Goal: Task Accomplishment & Management: Manage account settings

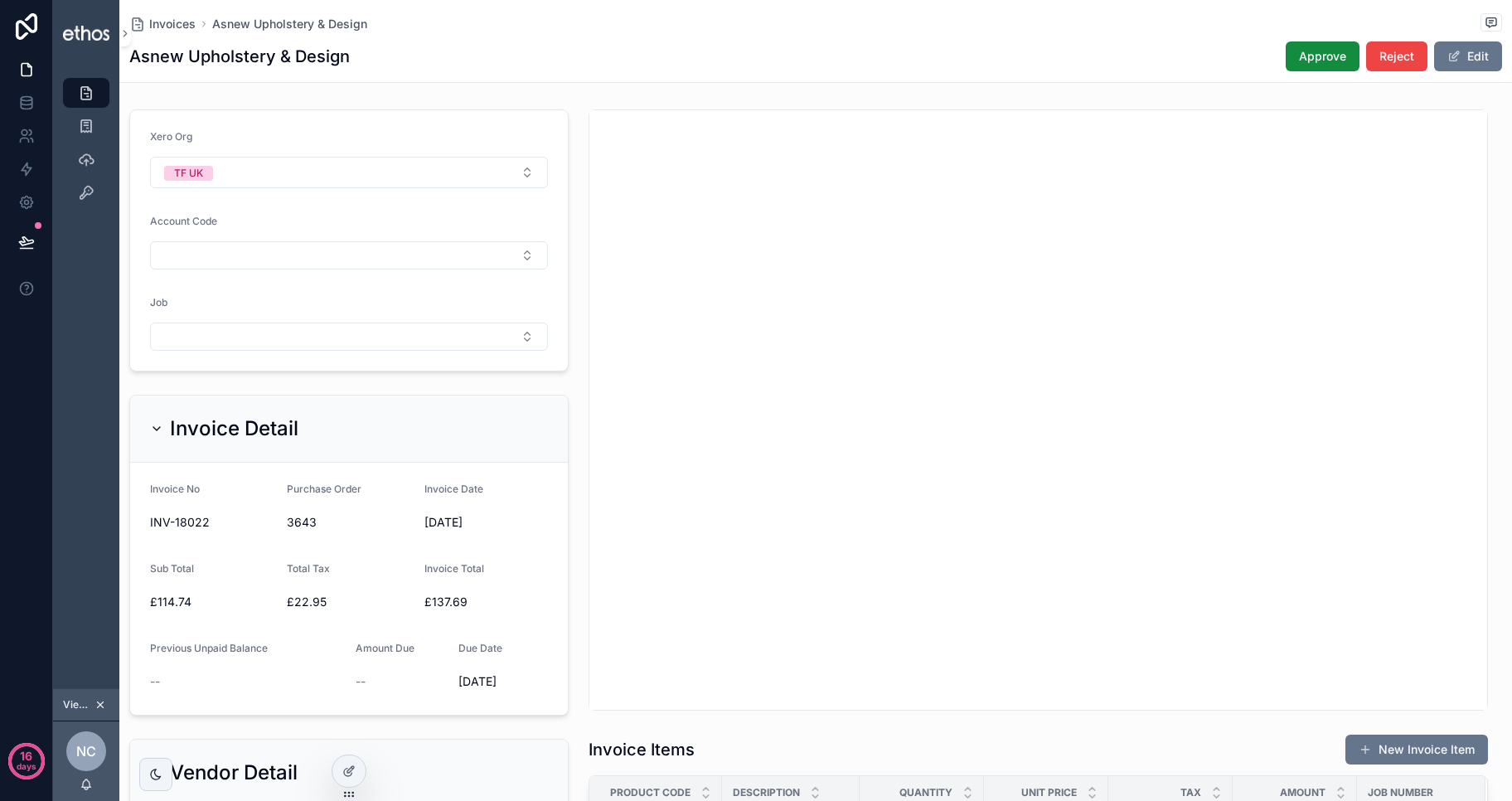
click at [635, 26] on div "Invoices Asnew Upholstery & Design" at bounding box center [816, 23] width 1373 height 20
click at [280, 256] on button "Select Button" at bounding box center [348, 255] width 398 height 28
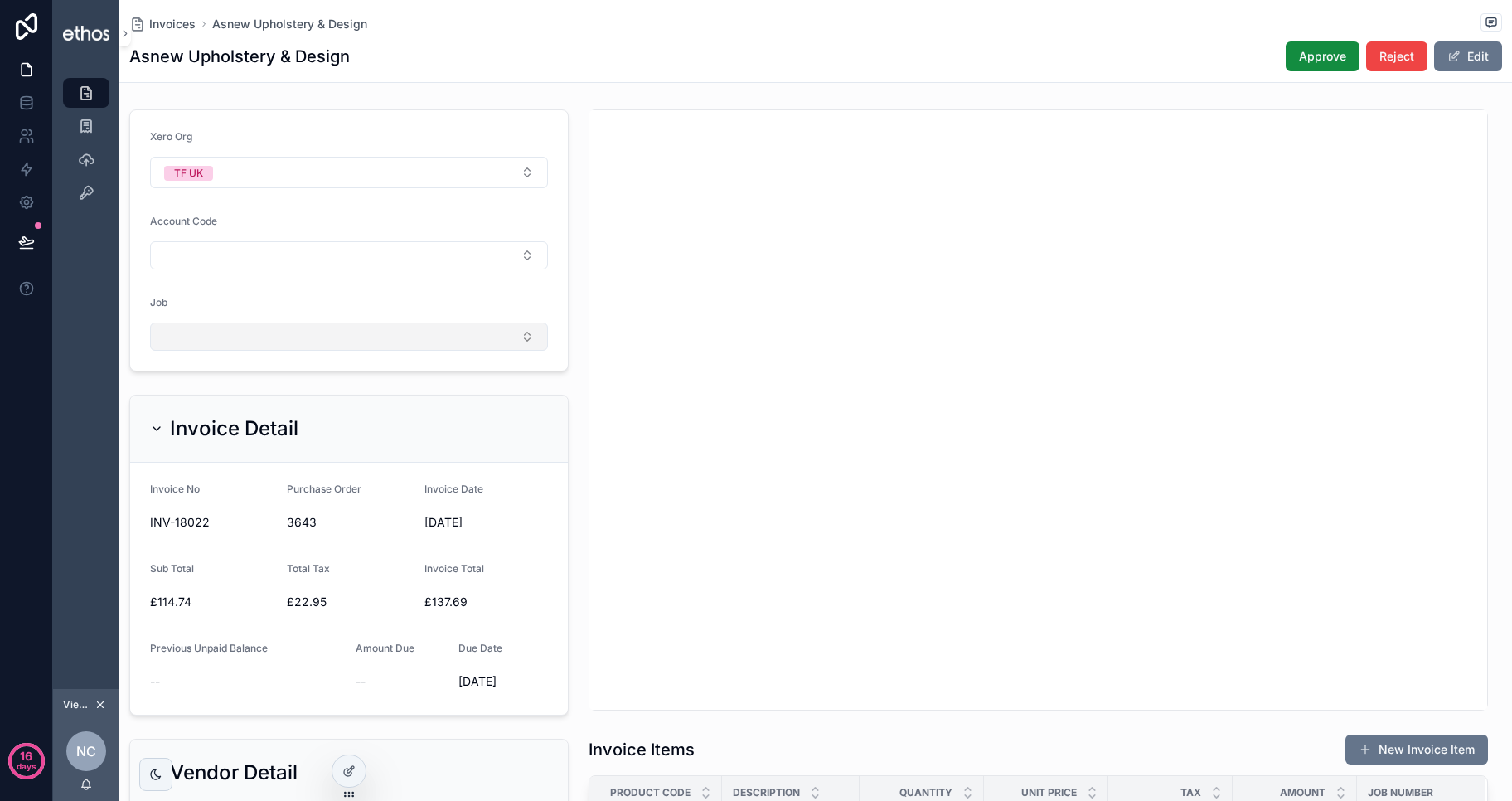
click at [402, 327] on button "Select Button" at bounding box center [348, 336] width 398 height 28
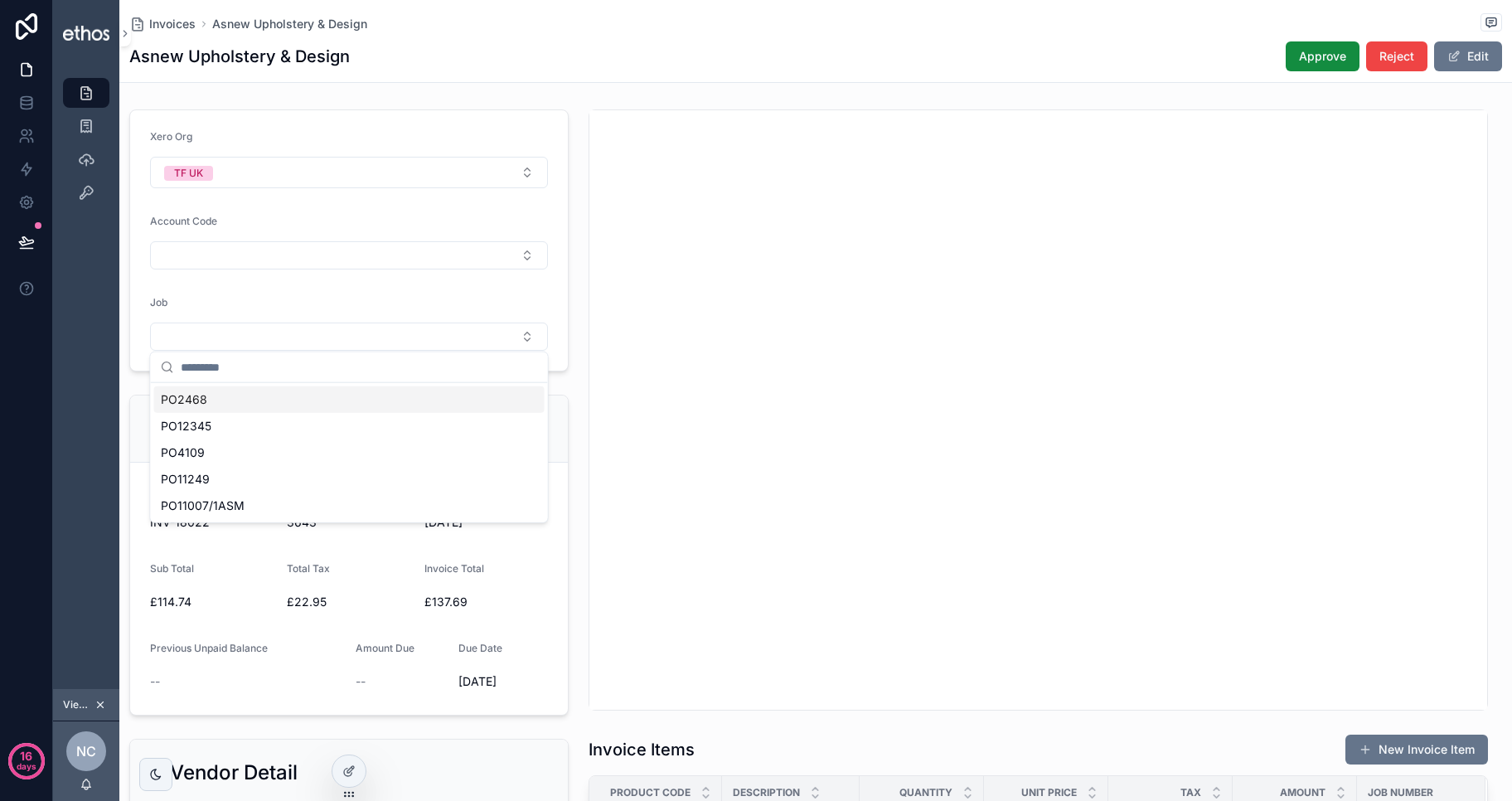
click at [416, 288] on form "Xero Org TF UK Account Code Job" at bounding box center [349, 239] width 438 height 260
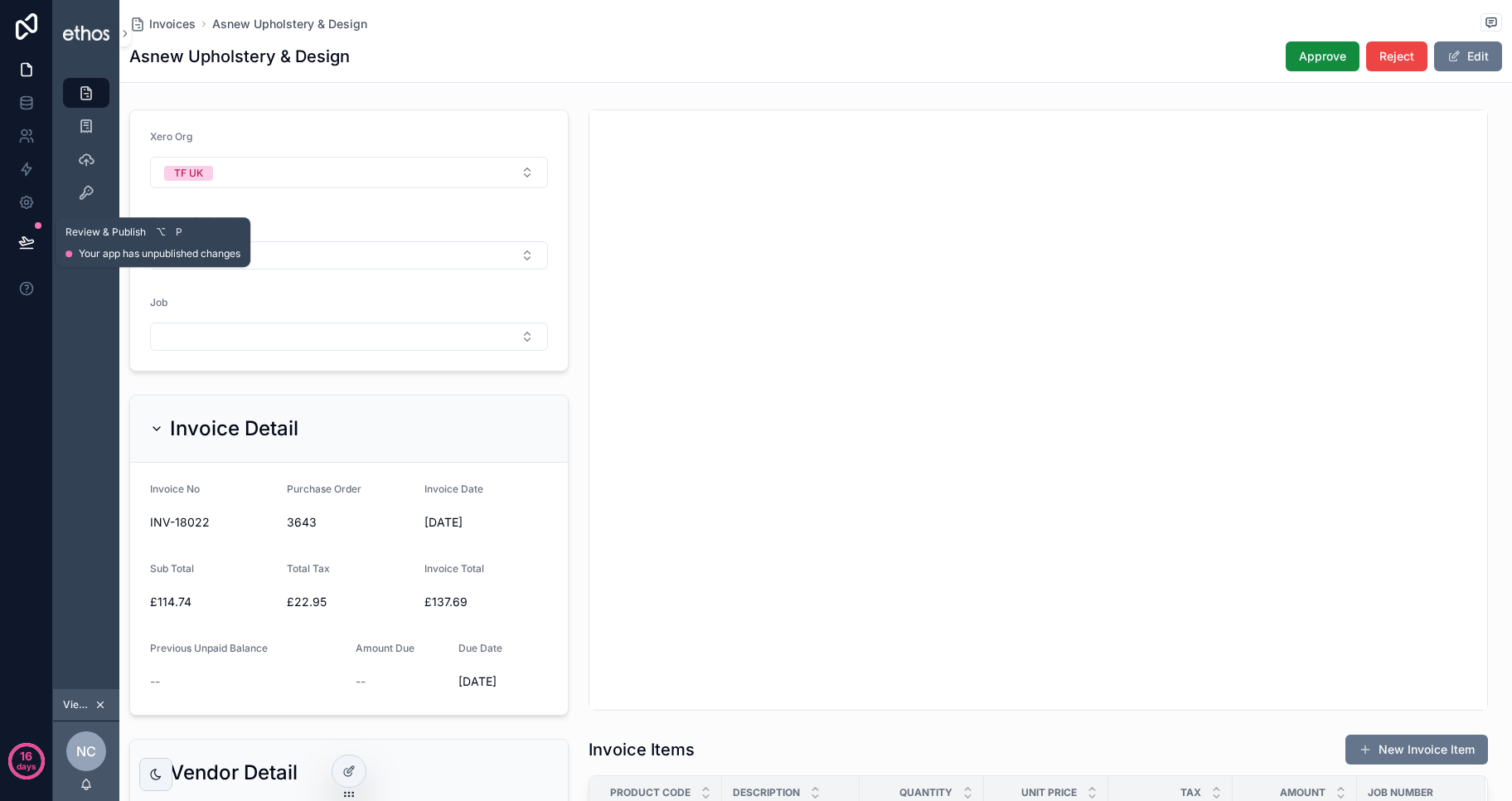
click at [34, 250] on icon at bounding box center [27, 242] width 17 height 17
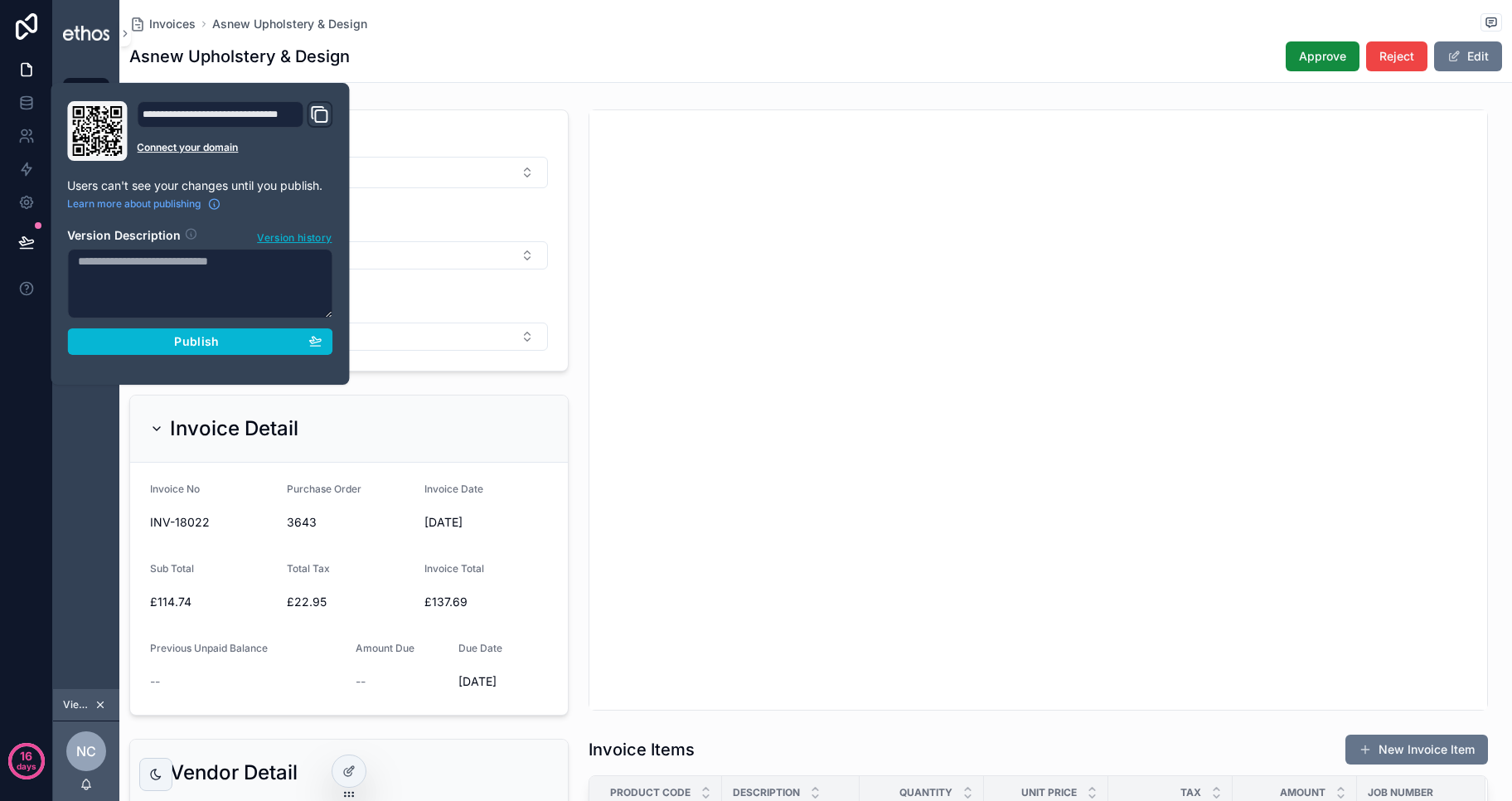
click at [164, 268] on textarea at bounding box center [199, 283] width 266 height 70
type textarea "**********"
click at [199, 346] on span "Publish" at bounding box center [197, 341] width 45 height 15
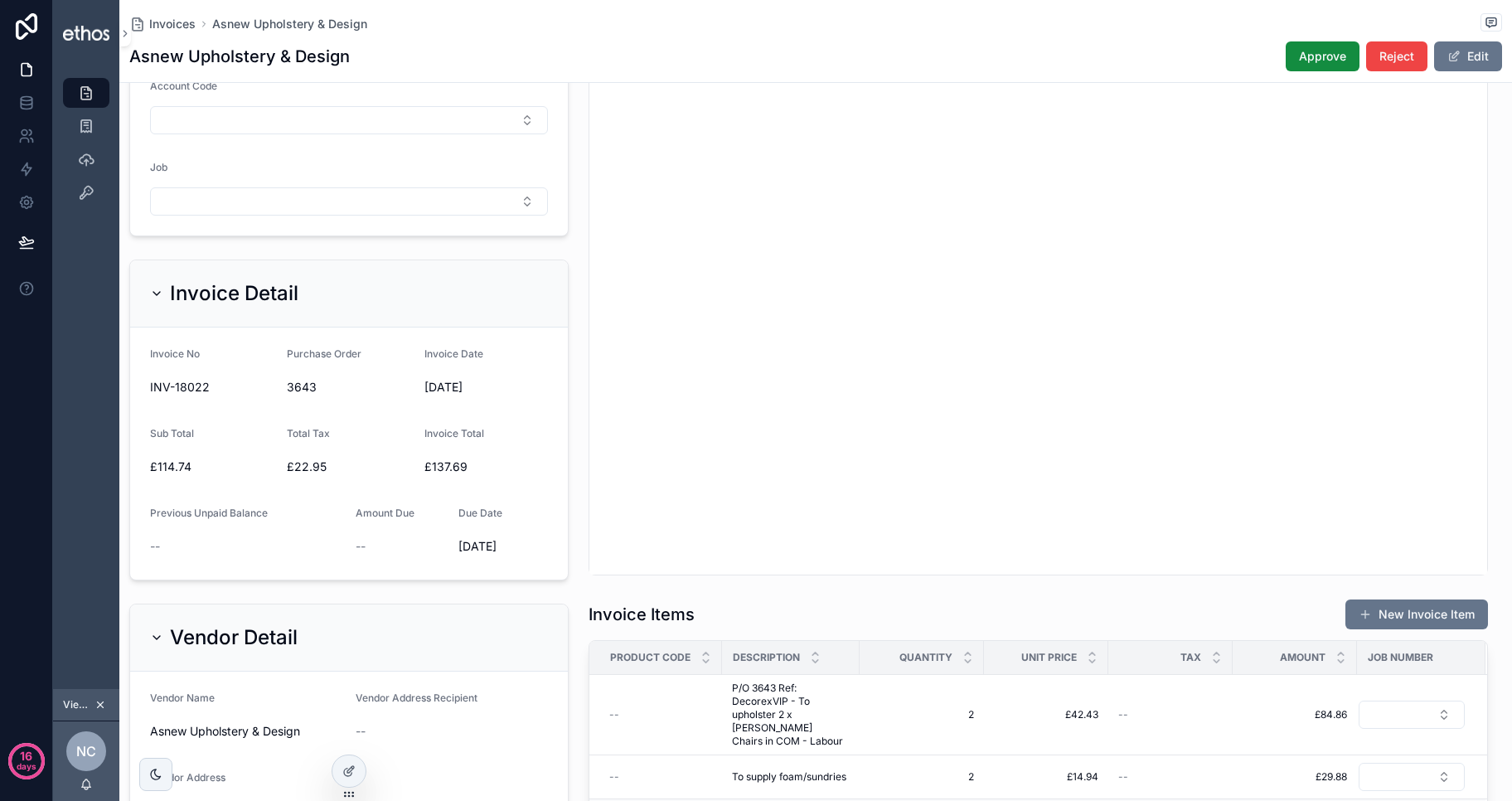
scroll to position [147, 0]
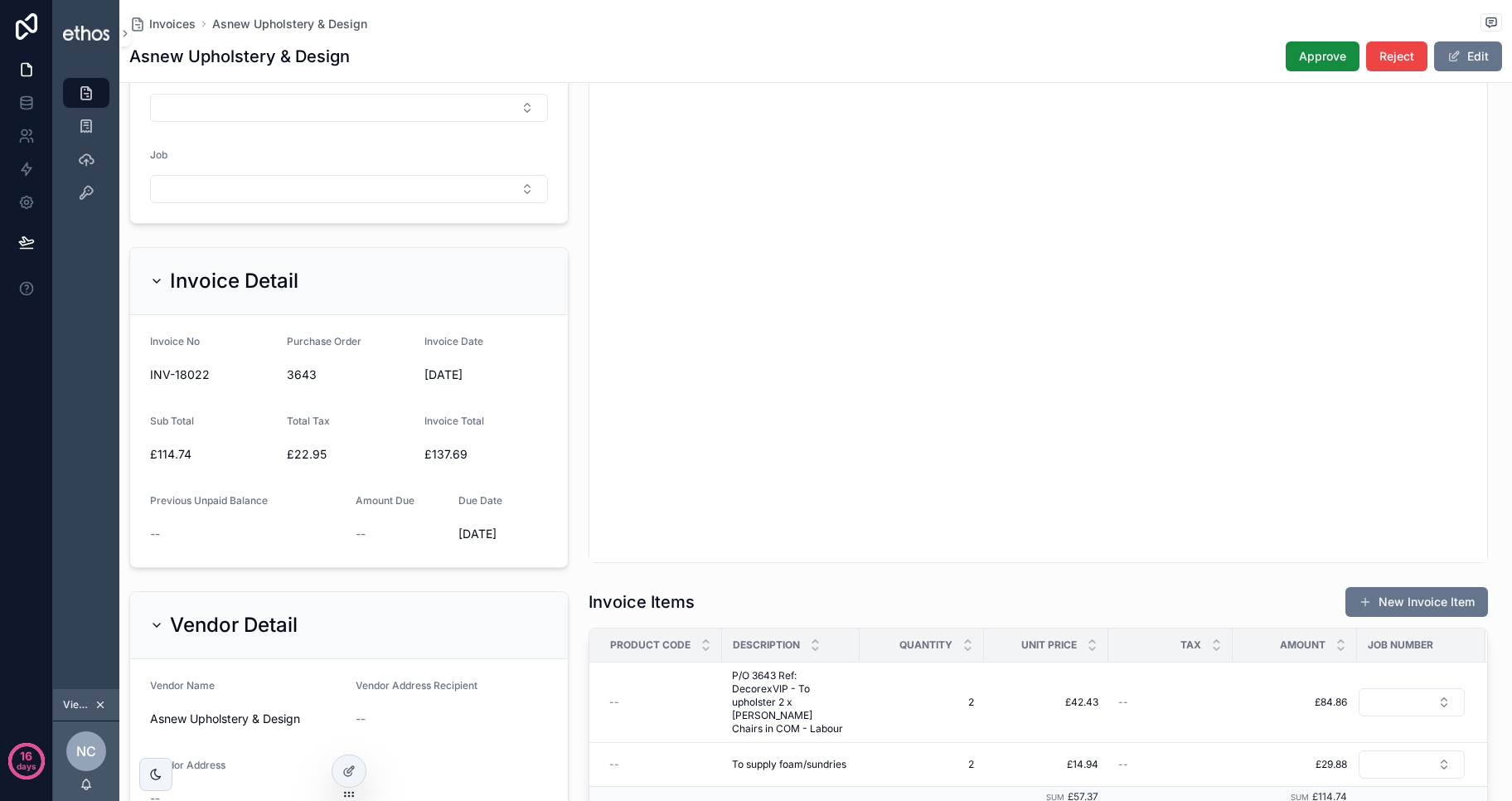
click at [578, 199] on div "Xero Org TF UK Account Code Job" at bounding box center [348, 92] width 459 height 275
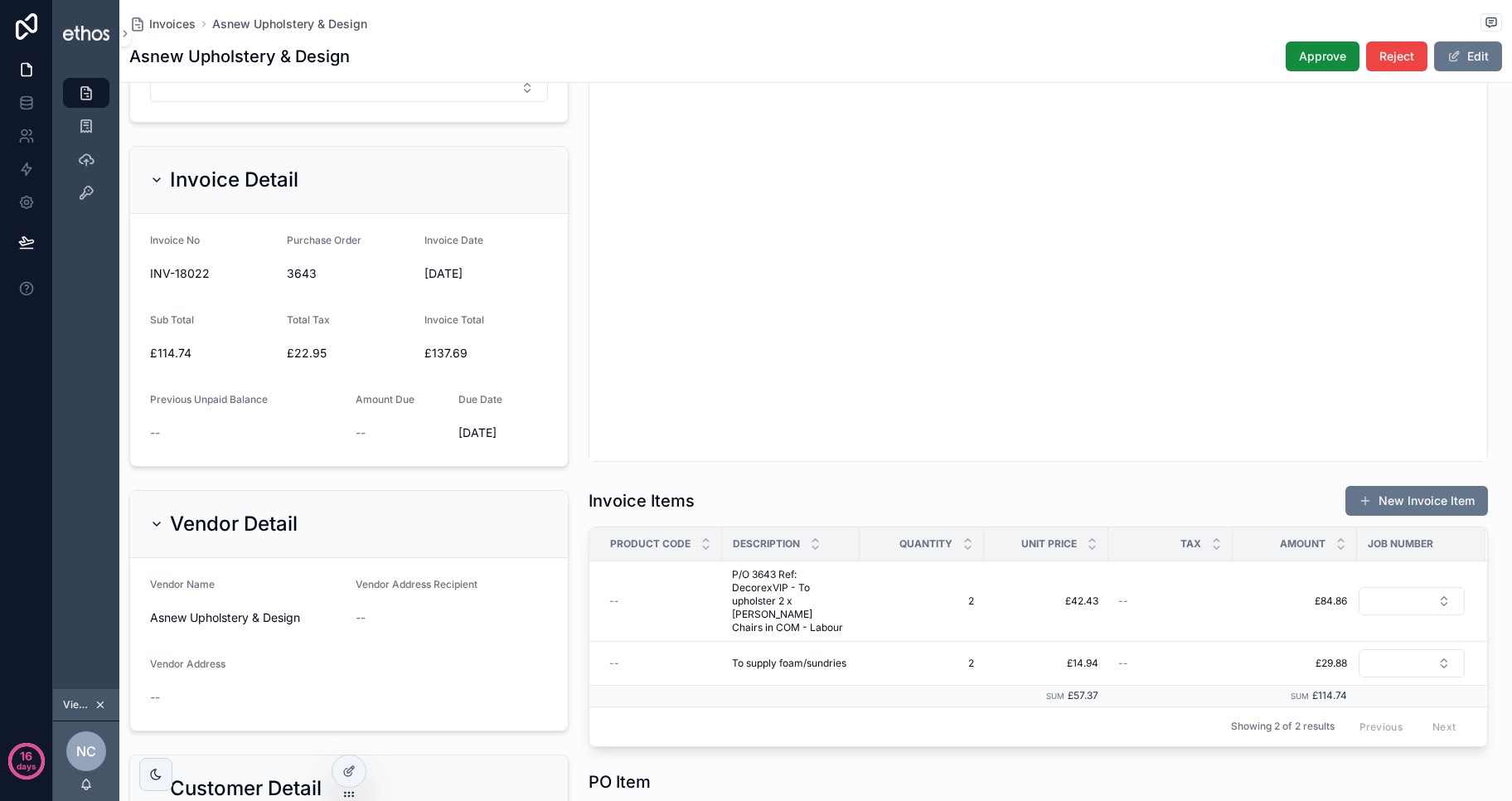
scroll to position [0, 0]
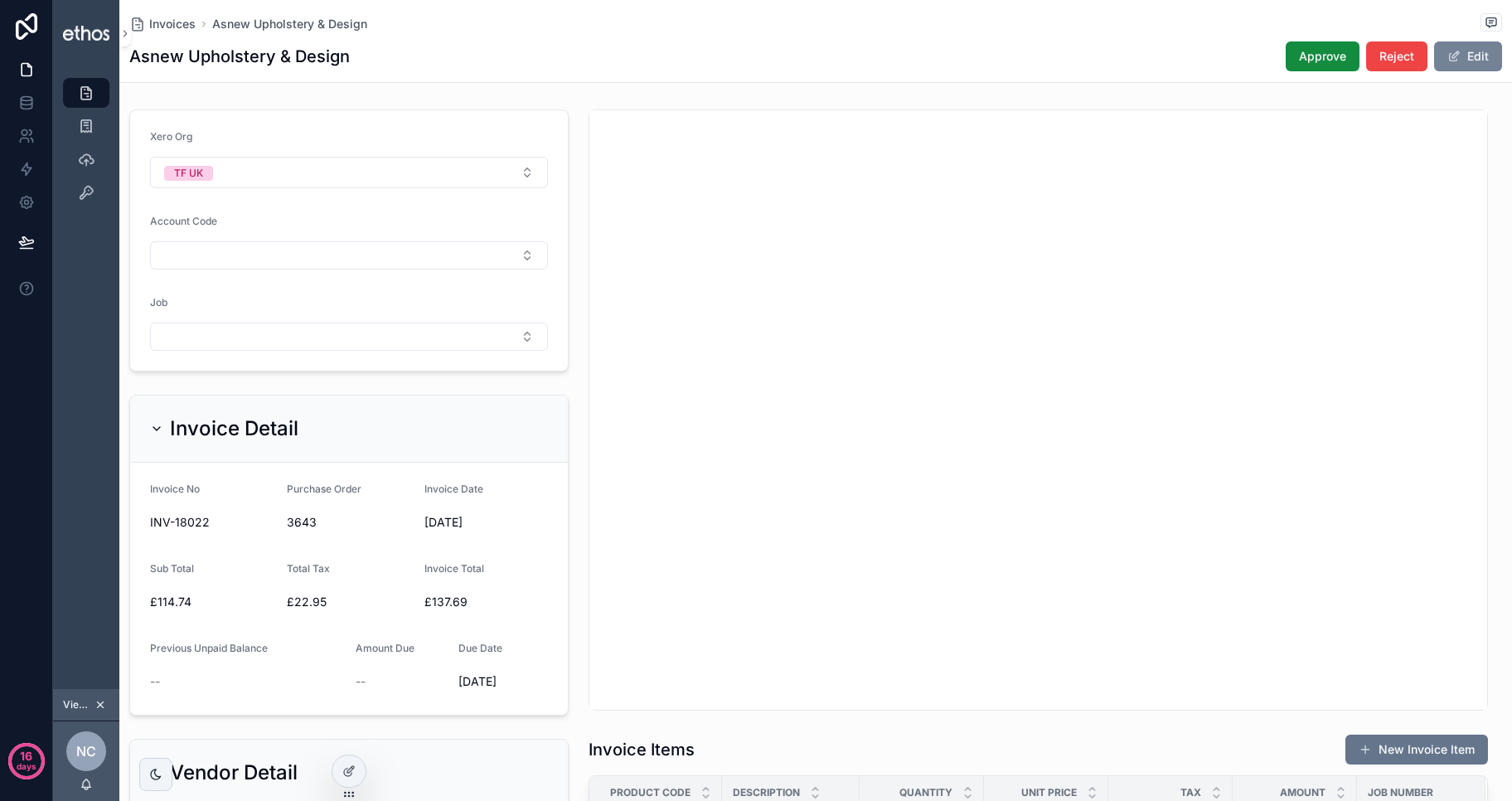
click at [1478, 61] on button "Edit" at bounding box center [1468, 57] width 68 height 30
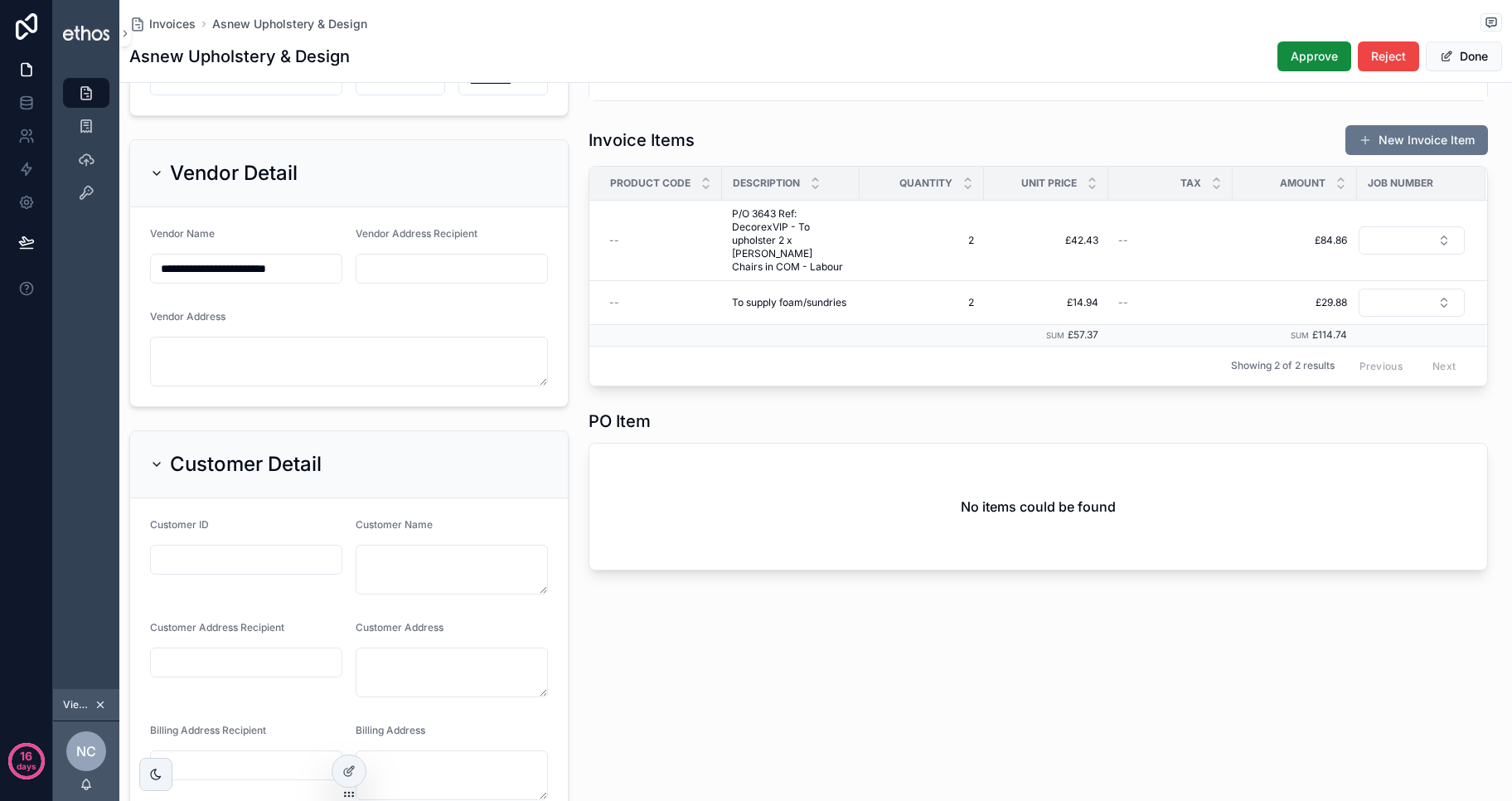
scroll to position [713, 0]
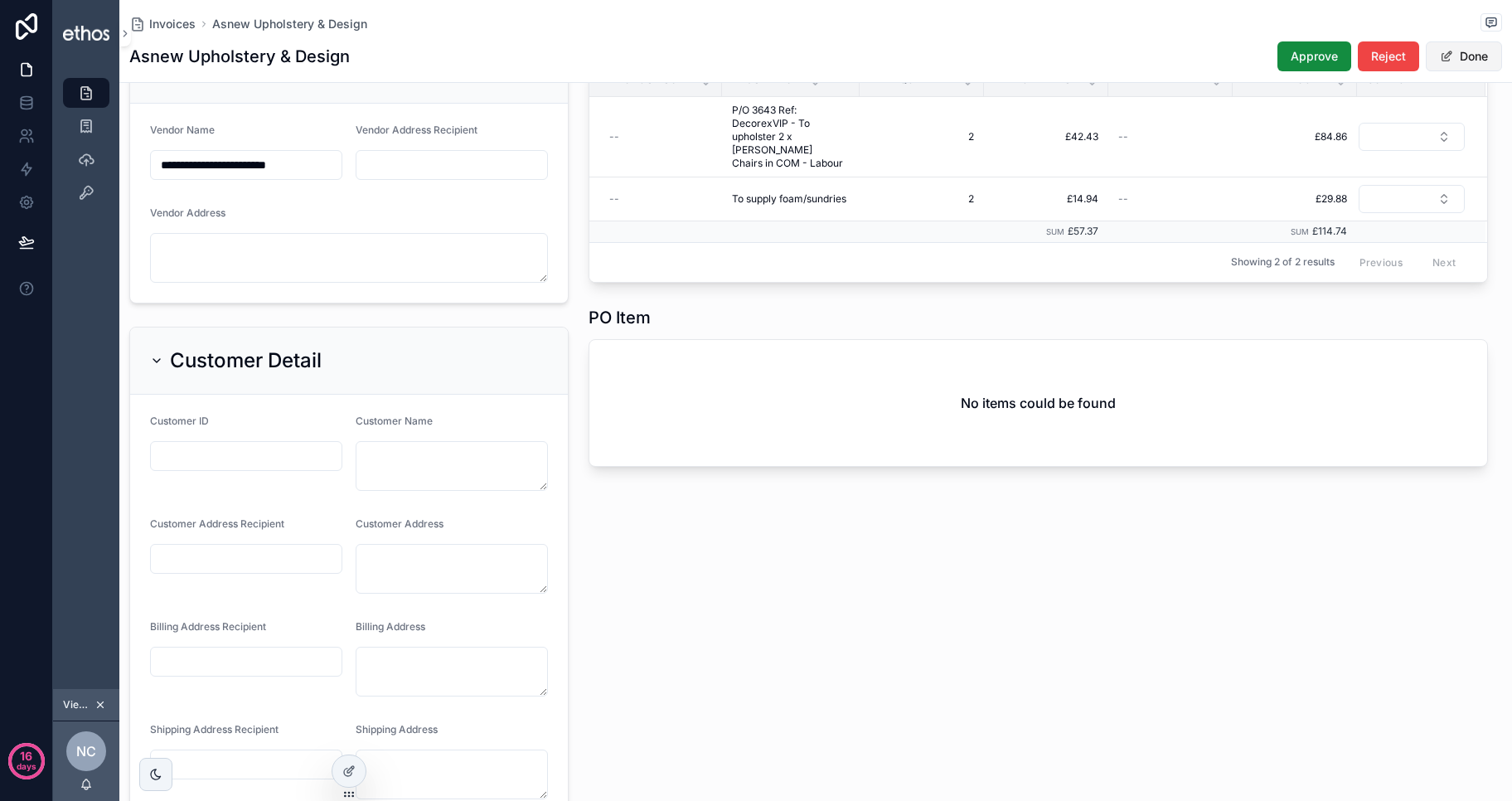
click at [1473, 57] on button "Done" at bounding box center [1464, 57] width 76 height 30
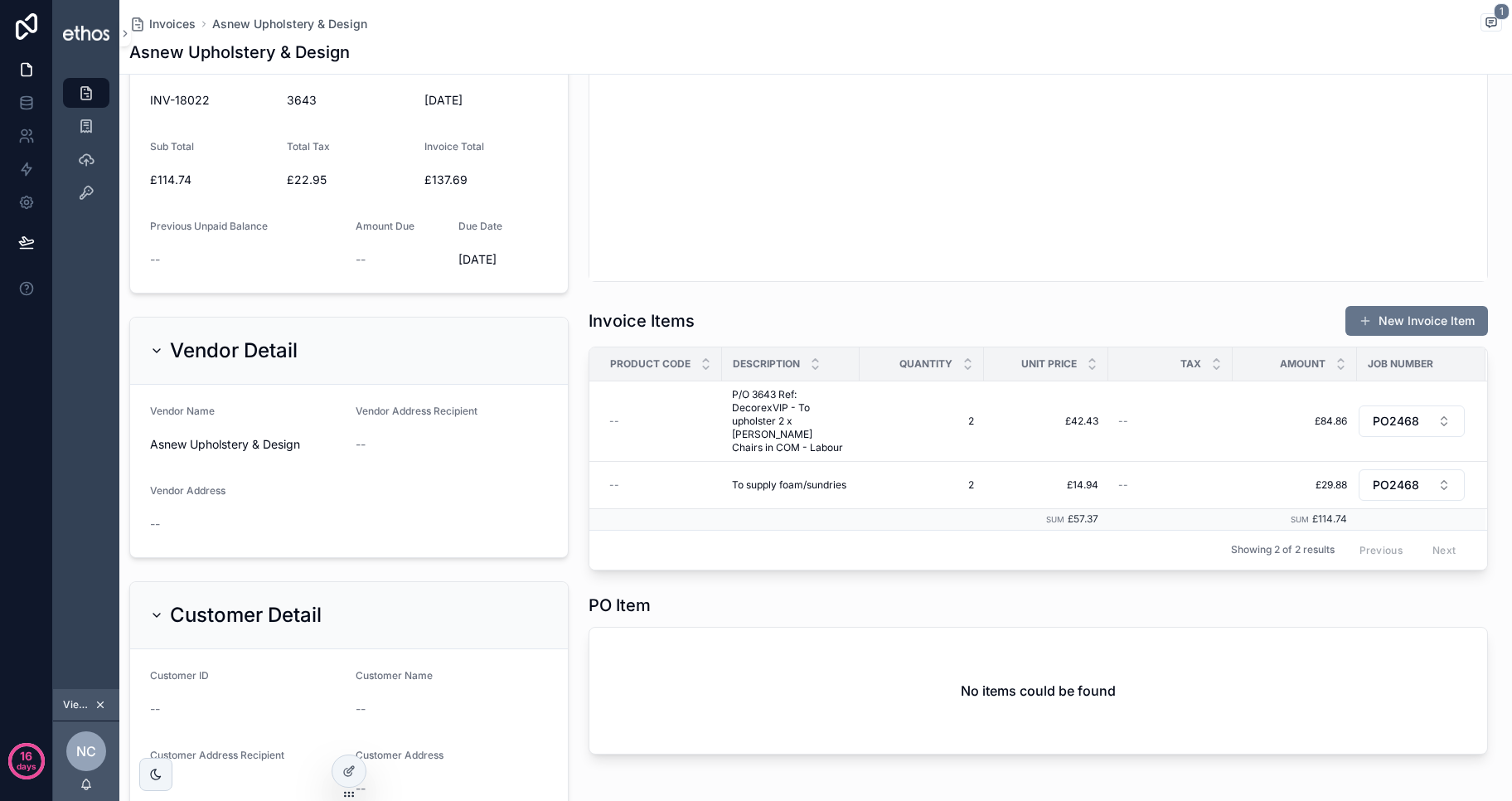
scroll to position [1068, 0]
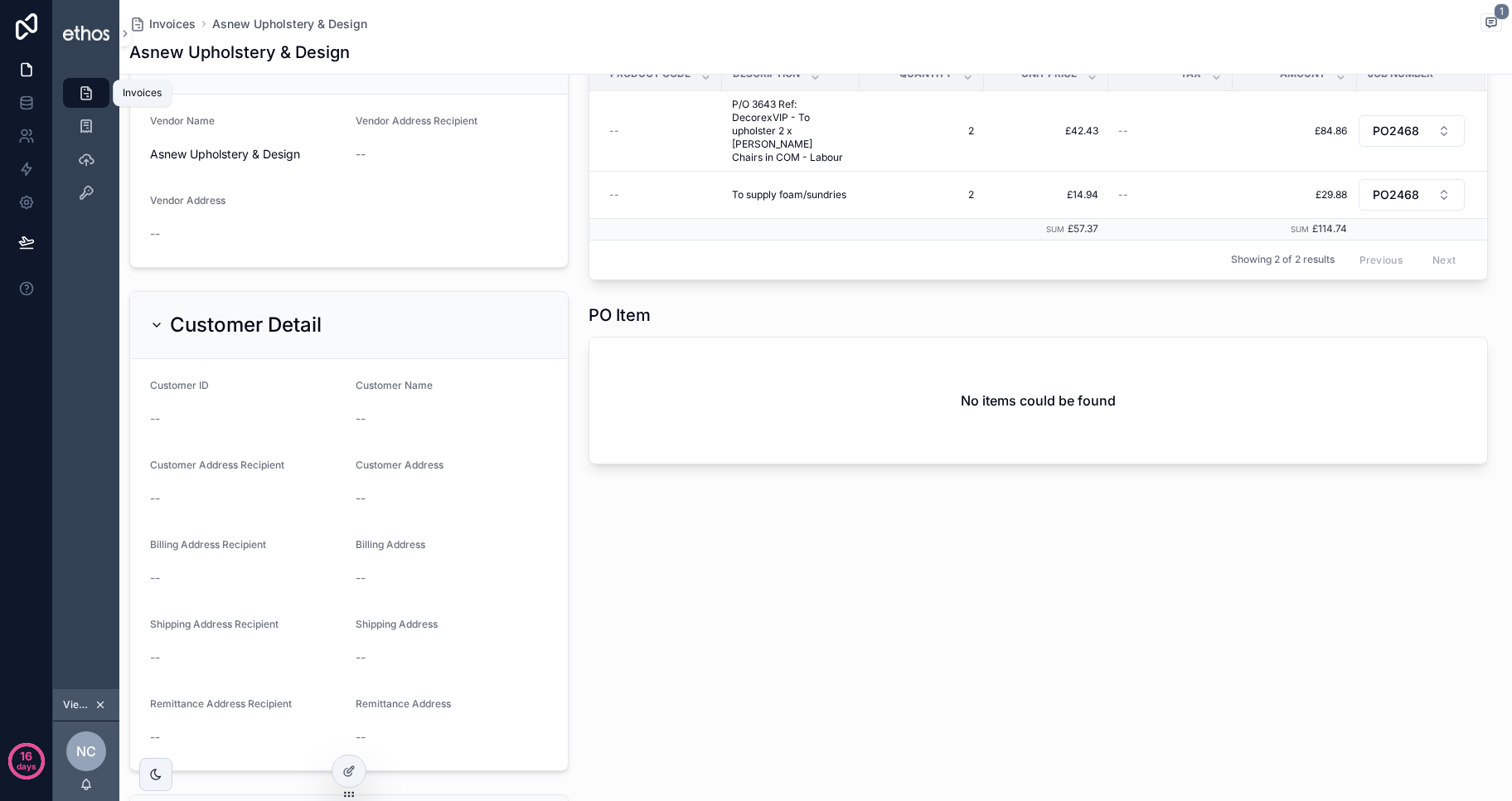
click at [89, 86] on icon "scrollable content" at bounding box center [87, 93] width 17 height 17
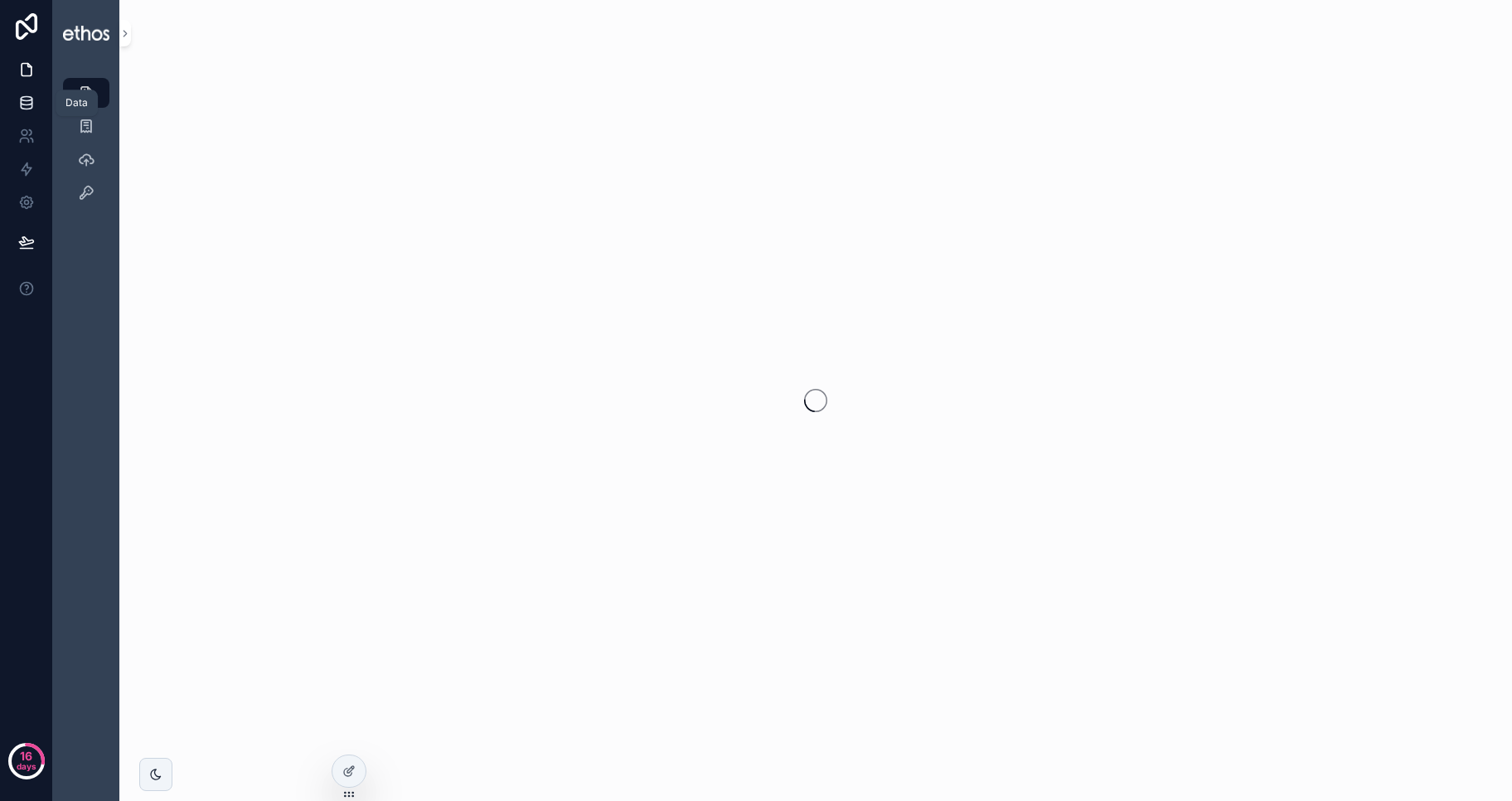
click at [25, 104] on icon at bounding box center [26, 102] width 11 height 7
click at [1153, 170] on div "scrollable content" at bounding box center [815, 400] width 1393 height 801
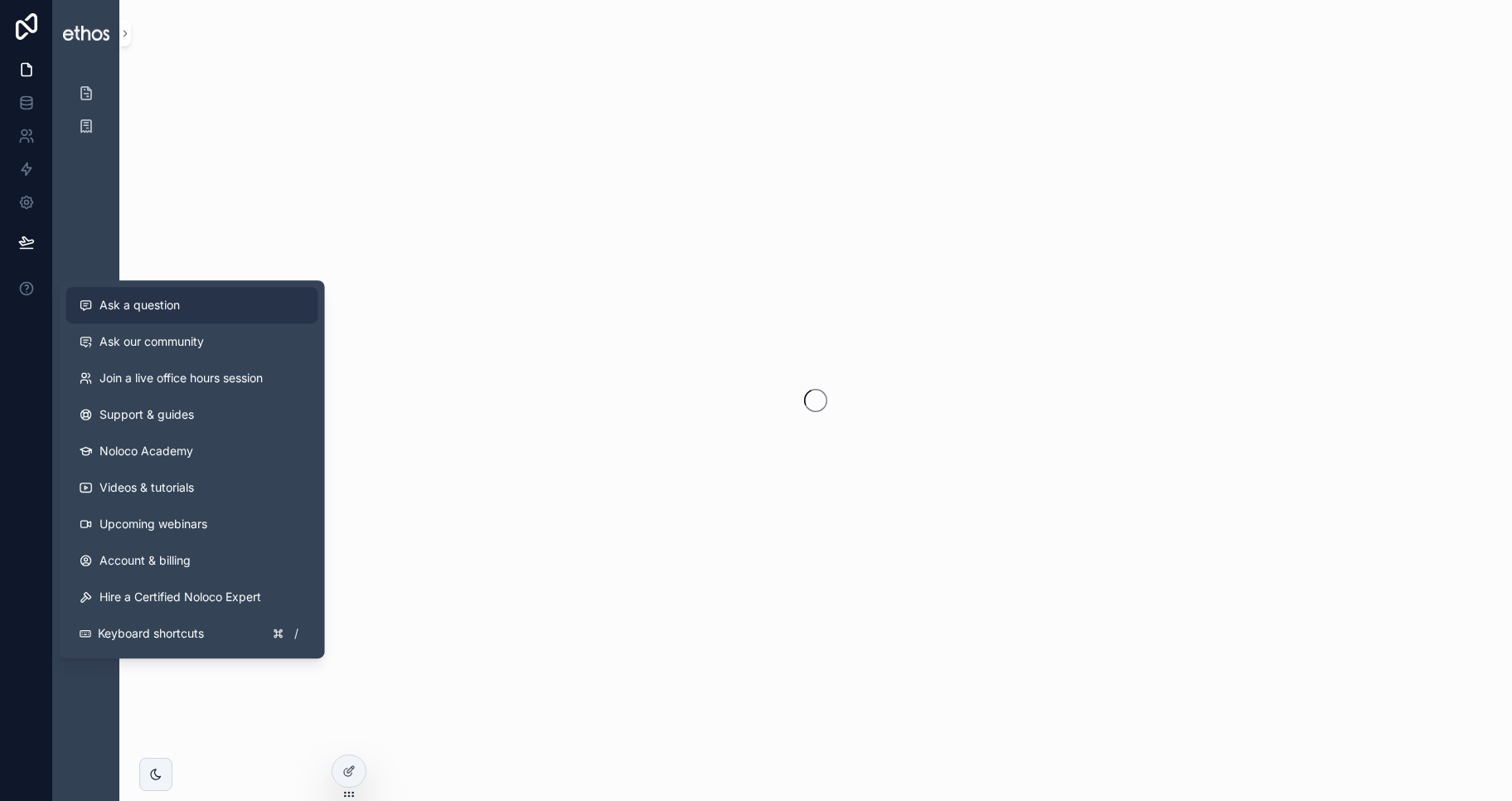
click at [116, 305] on span "Ask a question" at bounding box center [140, 305] width 80 height 17
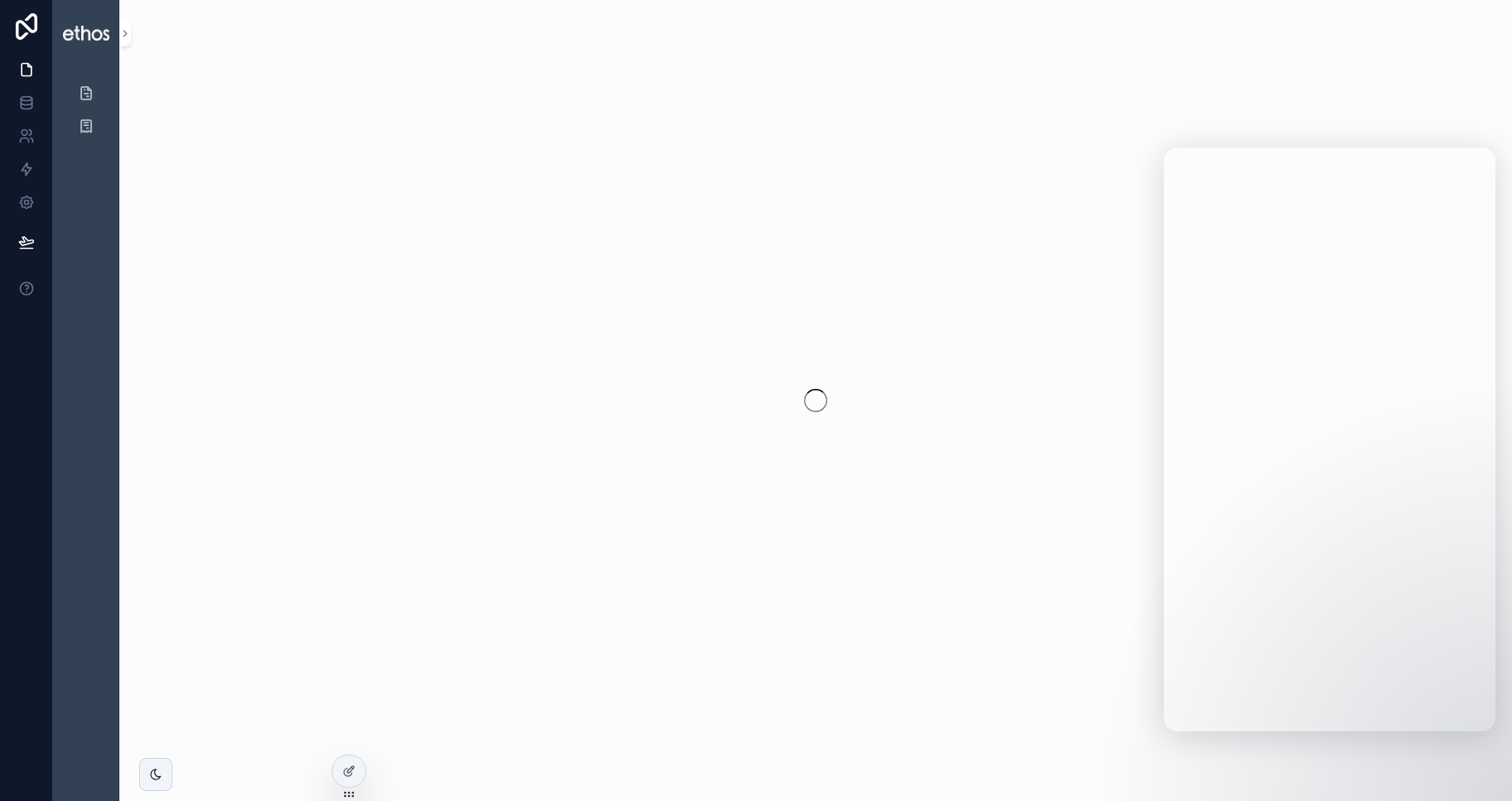
click at [928, 173] on div "scrollable content" at bounding box center [815, 400] width 1393 height 801
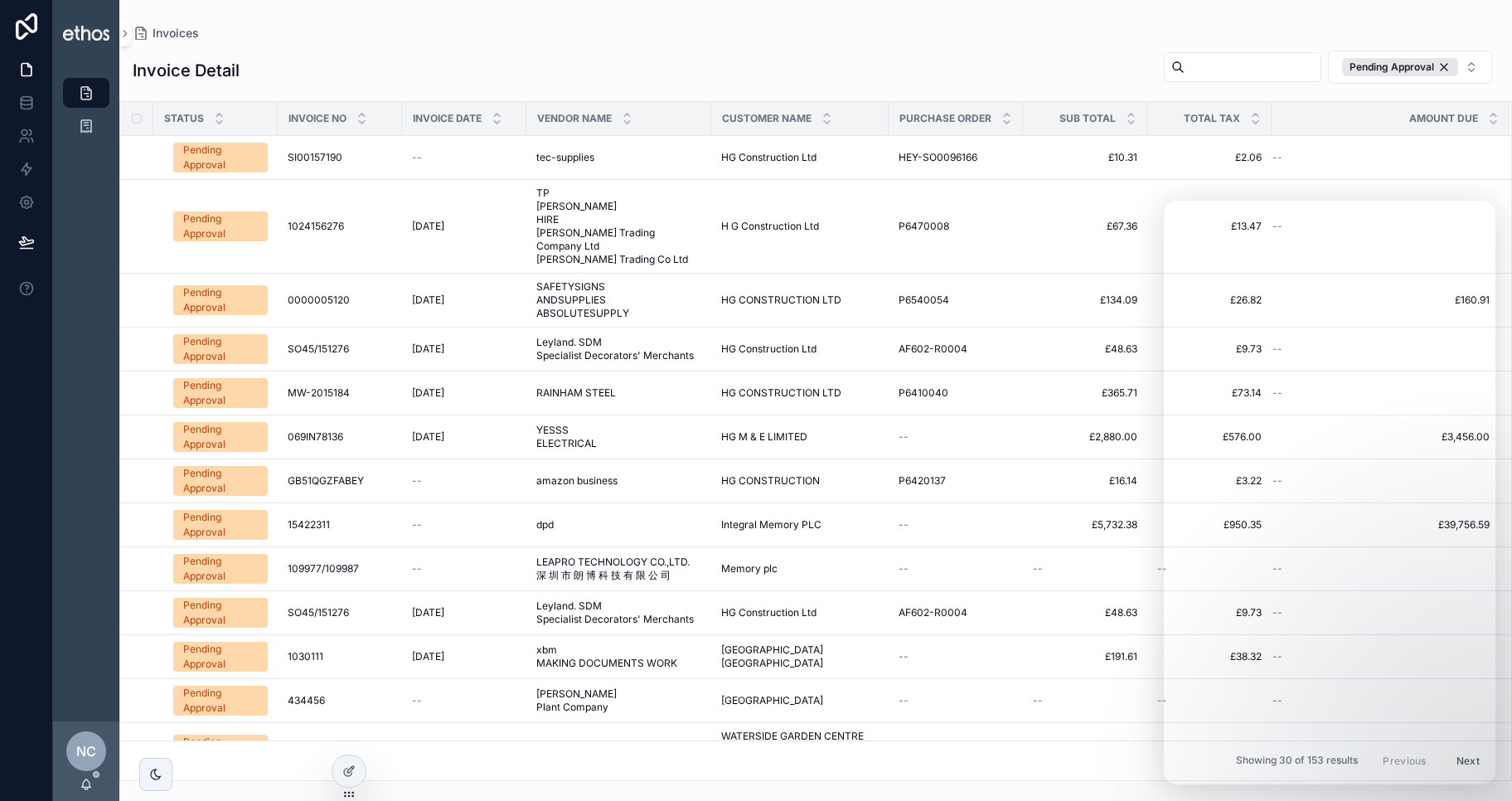
click at [836, 35] on div "Invoices" at bounding box center [815, 33] width 1367 height 13
